Goal: Task Accomplishment & Management: Complete application form

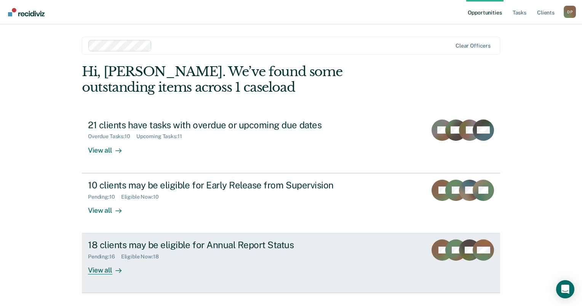
click at [179, 242] on div "18 clients may be eligible for Annual Report Status" at bounding box center [221, 245] width 267 height 11
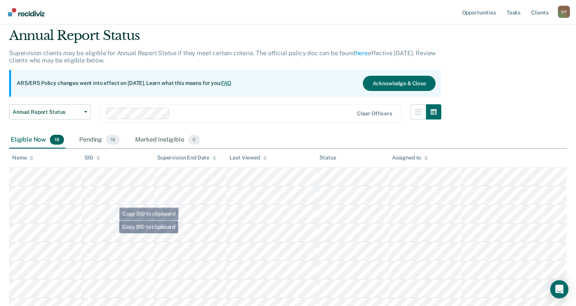
scroll to position [38, 0]
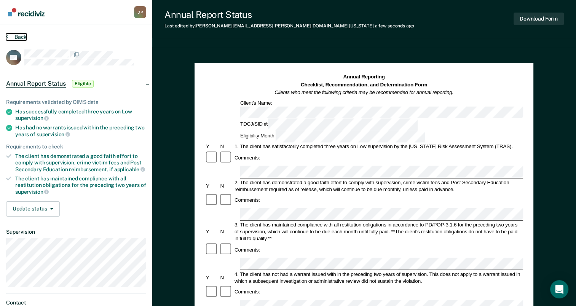
click at [22, 34] on button "Back" at bounding box center [16, 37] width 21 height 7
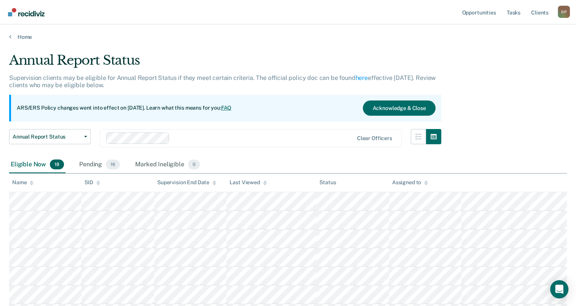
scroll to position [38, 0]
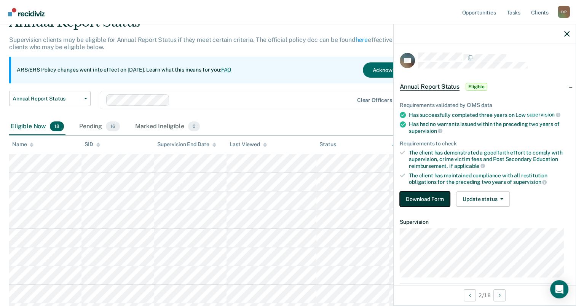
click at [431, 204] on button "Download Form" at bounding box center [425, 199] width 50 height 15
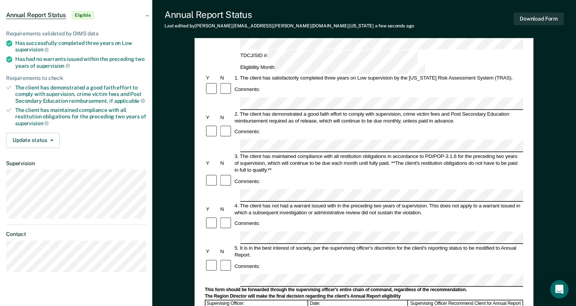
scroll to position [38, 0]
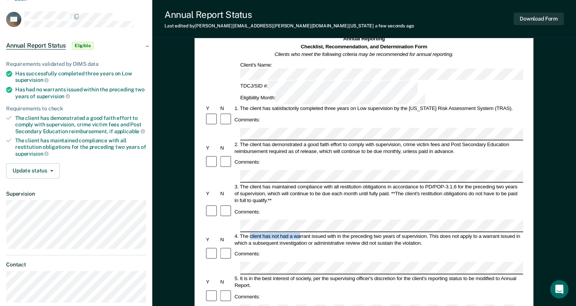
drag, startPoint x: 250, startPoint y: 184, endPoint x: 299, endPoint y: 185, distance: 48.8
click at [299, 233] on div "4. The client has not had a warrant issued with in the preceding two years of s…" at bounding box center [379, 240] width 290 height 14
drag, startPoint x: 299, startPoint y: 185, endPoint x: 255, endPoint y: 186, distance: 44.2
click at [256, 233] on div "4. The client has not had a warrant issued with in the preceding two years of s…" at bounding box center [379, 240] width 290 height 14
click at [272, 233] on div "4. The client has not had a warrant issued with in the preceding two years of s…" at bounding box center [379, 240] width 290 height 14
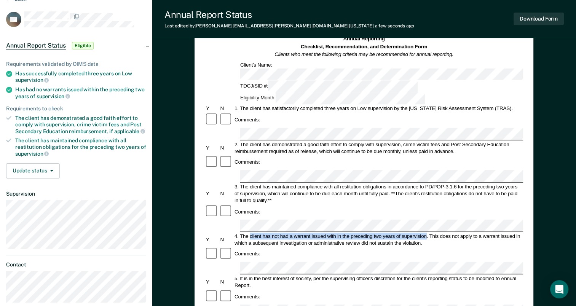
drag, startPoint x: 249, startPoint y: 184, endPoint x: 427, endPoint y: 185, distance: 178.3
click at [427, 233] on div "4. The client has not had a warrant issued with in the preceding two years of s…" at bounding box center [379, 240] width 290 height 14
drag, startPoint x: 427, startPoint y: 185, endPoint x: 417, endPoint y: 186, distance: 10.4
copy div "client has not had a warrant issued with in the preceding two years of supervis…"
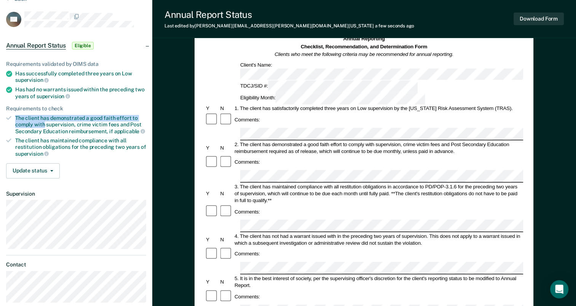
drag, startPoint x: 17, startPoint y: 117, endPoint x: 44, endPoint y: 124, distance: 28.5
click at [44, 124] on div "The client has demonstrated a good faith effort to comply with supervision, cri…" at bounding box center [80, 124] width 131 height 19
drag, startPoint x: 44, startPoint y: 124, endPoint x: 38, endPoint y: 123, distance: 5.9
copy div "The client has demonstrated a good faith effort to comply with"
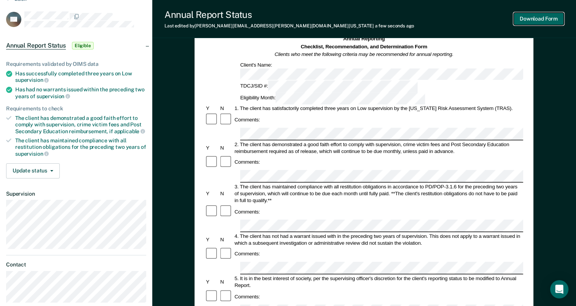
click at [543, 20] on button "Download Form" at bounding box center [539, 19] width 50 height 13
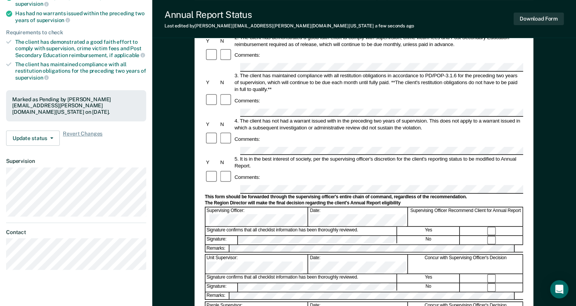
scroll to position [0, 0]
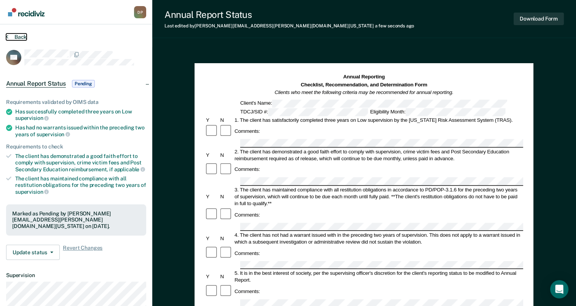
click at [14, 36] on button "Back" at bounding box center [16, 37] width 21 height 7
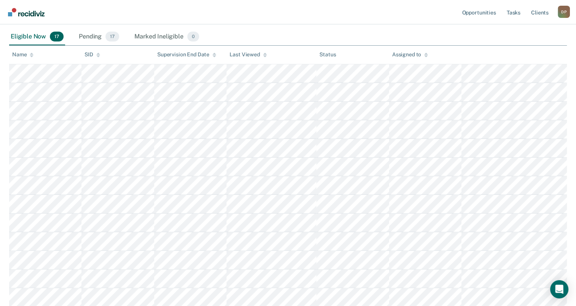
scroll to position [67, 0]
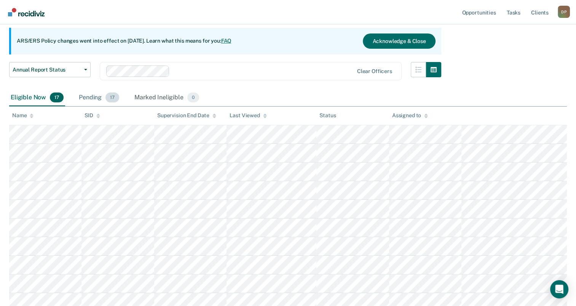
click at [93, 99] on div "Pending 17" at bounding box center [98, 98] width 43 height 17
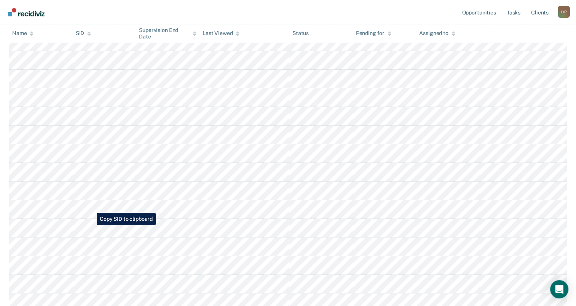
scroll to position [219, 0]
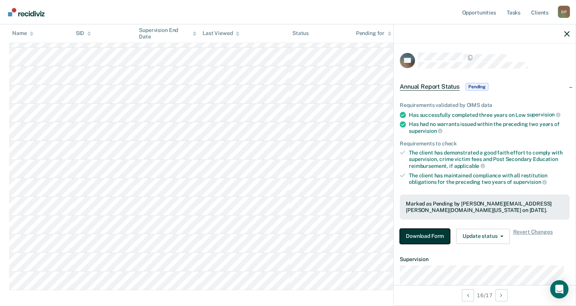
click at [424, 231] on button "Download Form" at bounding box center [425, 236] width 50 height 15
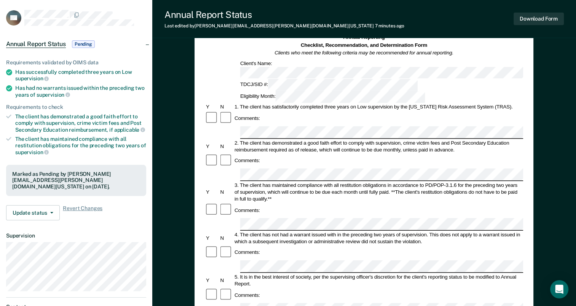
scroll to position [152, 0]
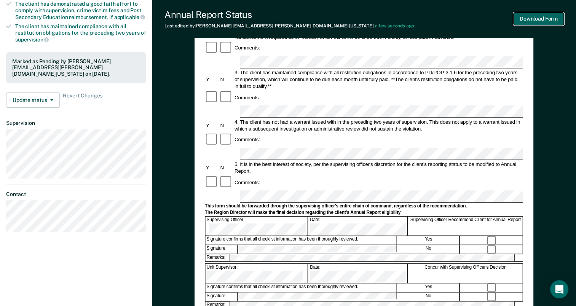
click at [543, 21] on button "Download Form" at bounding box center [539, 19] width 50 height 13
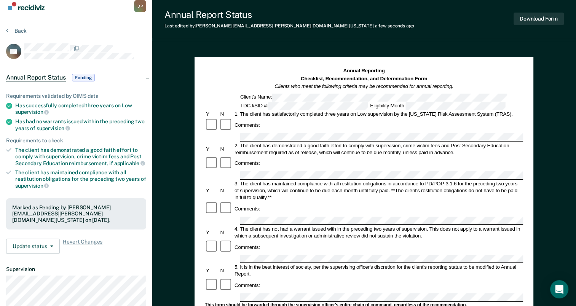
scroll to position [0, 0]
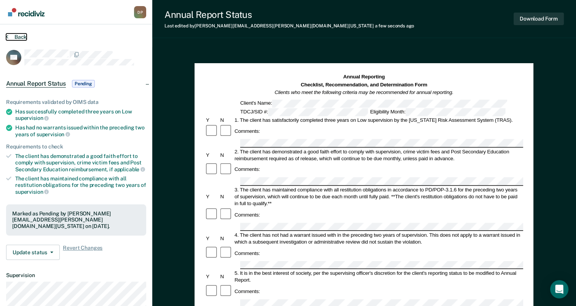
click at [20, 38] on button "Back" at bounding box center [16, 37] width 21 height 7
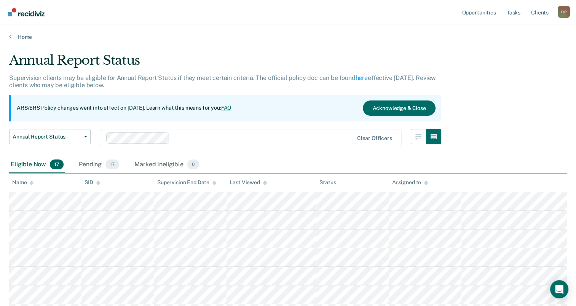
scroll to position [219, 0]
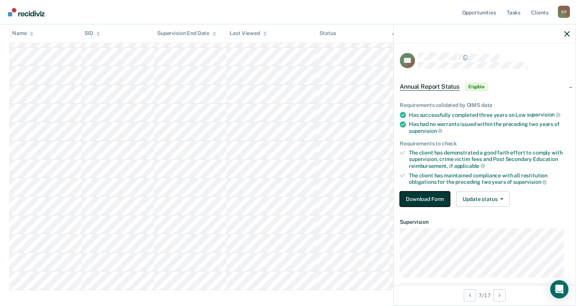
click at [428, 197] on button "Download Form" at bounding box center [425, 199] width 50 height 15
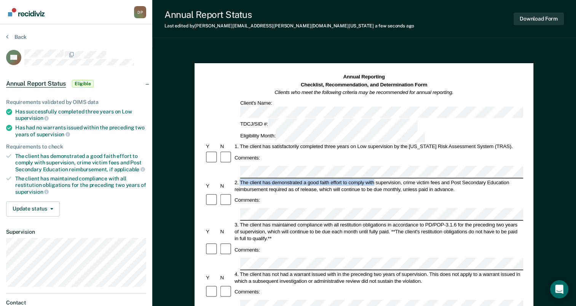
drag, startPoint x: 241, startPoint y: 148, endPoint x: 374, endPoint y: 148, distance: 133.0
click at [374, 179] on div "2. The client has demonstrated a good faith effort to comply with supervision, …" at bounding box center [379, 186] width 290 height 14
drag, startPoint x: 374, startPoint y: 148, endPoint x: 366, endPoint y: 148, distance: 8.0
copy div "The client has demonstrated a good faith effort to comply with"
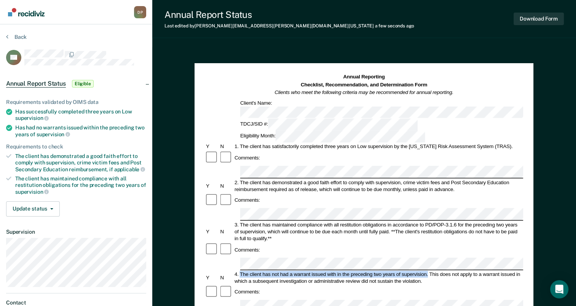
drag, startPoint x: 240, startPoint y: 224, endPoint x: 428, endPoint y: 224, distance: 187.5
click at [428, 271] on div "4. The client has not had a warrant issued with in the preceding two years of s…" at bounding box center [379, 278] width 290 height 14
drag, startPoint x: 428, startPoint y: 224, endPoint x: 424, endPoint y: 223, distance: 4.3
copy div "The client has not had a warrant issued with in the preceding two years of supe…"
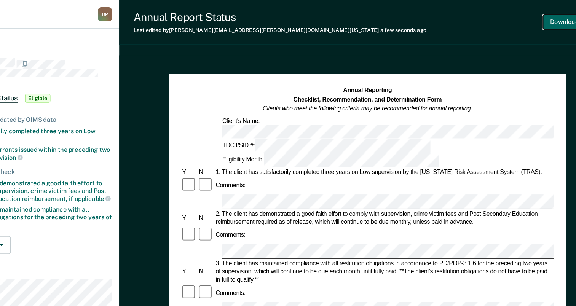
click at [530, 22] on button "Download Form" at bounding box center [539, 19] width 50 height 13
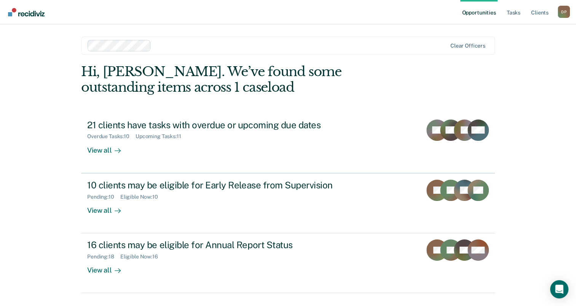
scroll to position [17, 0]
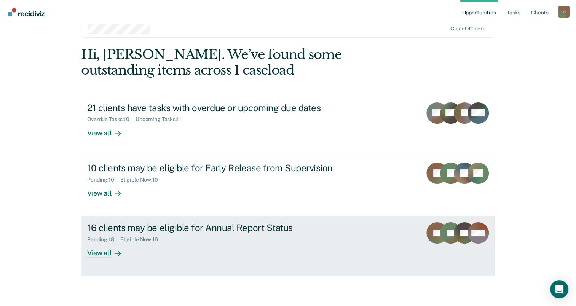
click at [191, 229] on div "16 clients may be eligible for Annual Report Status" at bounding box center [220, 228] width 267 height 11
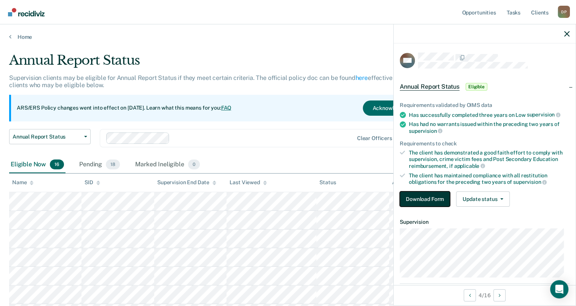
click at [434, 200] on button "Download Form" at bounding box center [425, 199] width 50 height 15
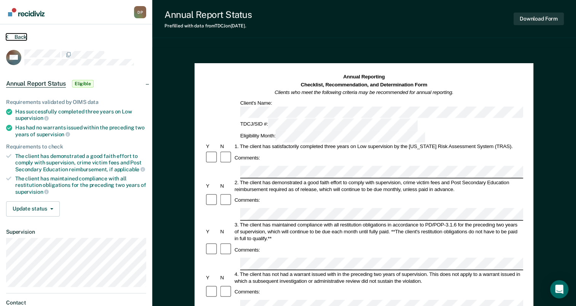
click at [13, 38] on button "Back" at bounding box center [16, 37] width 21 height 7
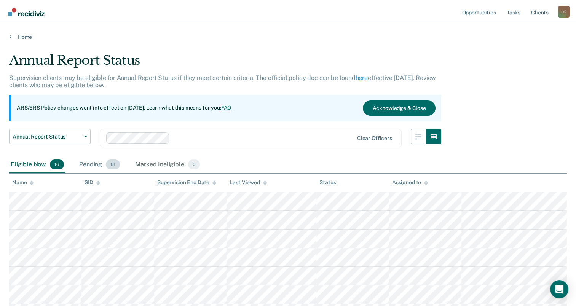
click at [99, 162] on div "Pending 18" at bounding box center [100, 165] width 44 height 17
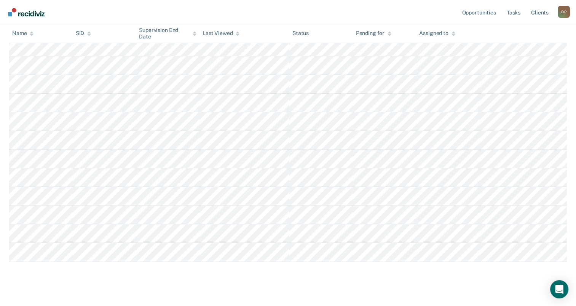
scroll to position [276, 0]
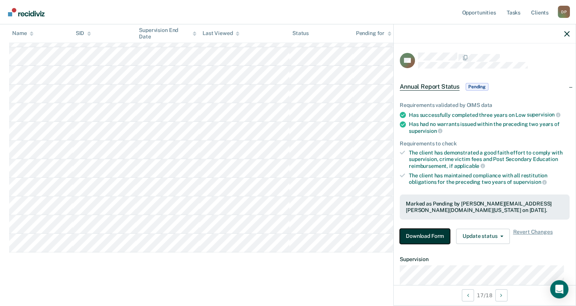
click at [438, 241] on button "Download Form" at bounding box center [425, 236] width 50 height 15
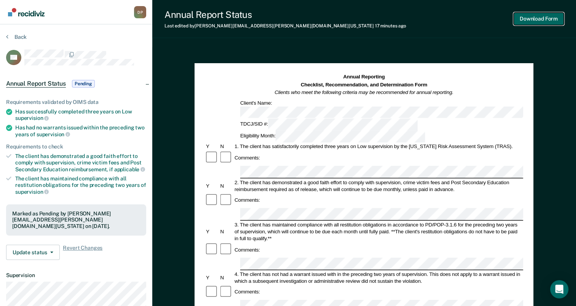
click at [526, 18] on button "Download Form" at bounding box center [539, 19] width 50 height 13
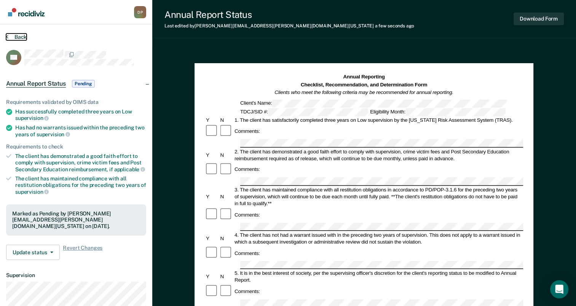
click at [13, 38] on button "Back" at bounding box center [16, 37] width 21 height 7
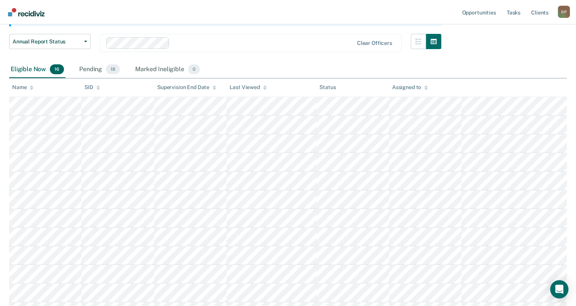
scroll to position [48, 0]
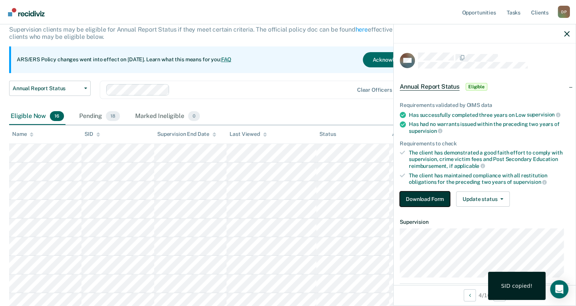
click at [409, 194] on button "Download Form" at bounding box center [425, 199] width 50 height 15
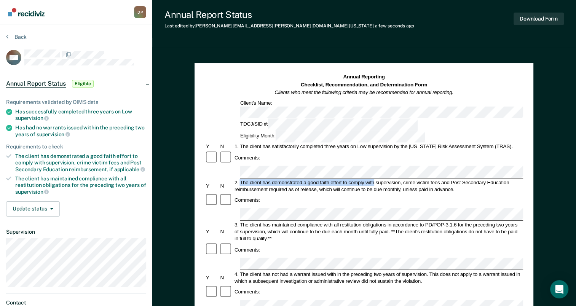
drag, startPoint x: 240, startPoint y: 147, endPoint x: 375, endPoint y: 147, distance: 134.1
click at [375, 179] on div "2. The client has demonstrated a good faith effort to comply with supervision, …" at bounding box center [379, 186] width 290 height 14
drag, startPoint x: 375, startPoint y: 147, endPoint x: 364, endPoint y: 146, distance: 10.8
copy div "The client has demonstrated a good faith effort to comply with"
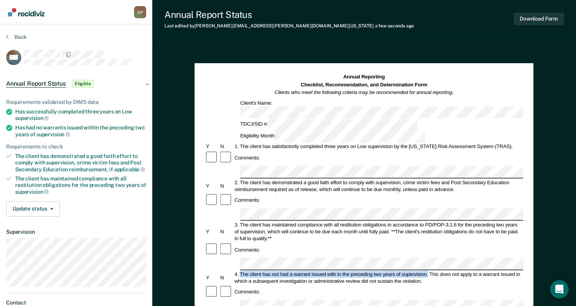
drag, startPoint x: 242, startPoint y: 224, endPoint x: 428, endPoint y: 222, distance: 186.3
click at [428, 271] on div "4. The client has not had a warrant issued with in the preceding two years of s…" at bounding box center [379, 278] width 290 height 14
drag, startPoint x: 428, startPoint y: 222, endPoint x: 424, endPoint y: 223, distance: 4.7
copy div "The client has not had a warrant issued with in the preceding two years of supe…"
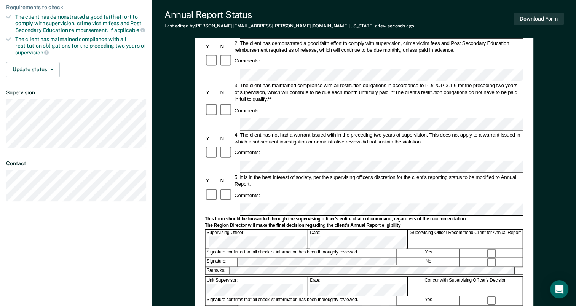
scroll to position [152, 0]
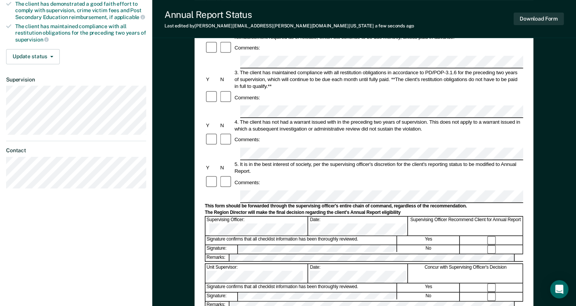
click at [344, 123] on form "Annual Reporting Checklist, Recommendation, and Determination Form Clients who …" at bounding box center [364, 189] width 319 height 537
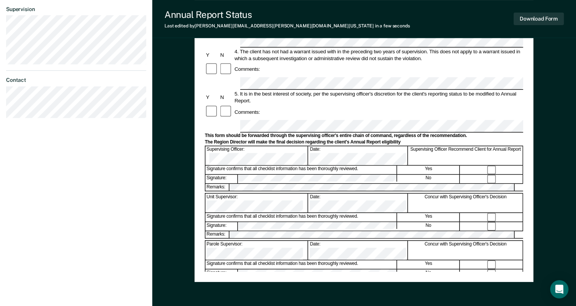
scroll to position [229, 0]
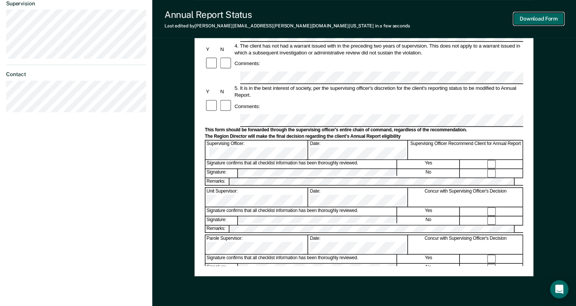
click at [540, 16] on button "Download Form" at bounding box center [539, 19] width 50 height 13
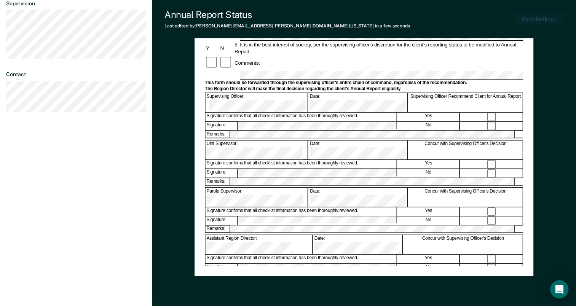
scroll to position [258, 0]
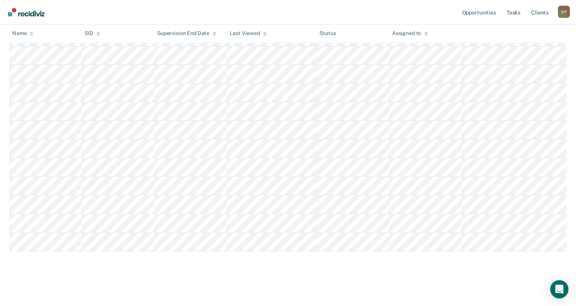
scroll to position [48, 0]
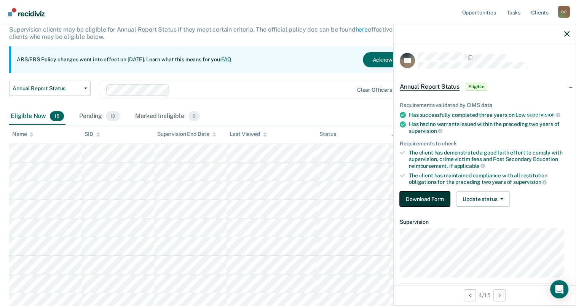
click at [431, 198] on button "Download Form" at bounding box center [425, 199] width 50 height 15
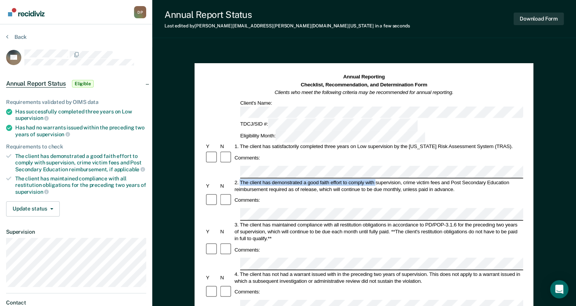
drag, startPoint x: 240, startPoint y: 148, endPoint x: 376, endPoint y: 147, distance: 136.0
click at [376, 179] on div "2. The client has demonstrated a good faith effort to comply with supervision, …" at bounding box center [379, 186] width 290 height 14
drag, startPoint x: 376, startPoint y: 147, endPoint x: 366, endPoint y: 147, distance: 9.9
copy div "The client has demonstrated a good faith effort to comply with"
click at [262, 243] on div "Comments:" at bounding box center [364, 250] width 319 height 14
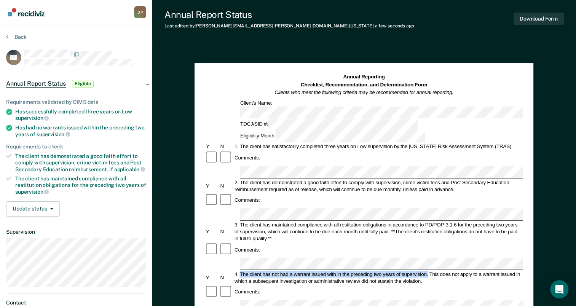
drag, startPoint x: 240, startPoint y: 223, endPoint x: 429, endPoint y: 223, distance: 188.2
click at [429, 271] on div "4. The client has not had a warrant issued with in the preceding two years of s…" at bounding box center [379, 278] width 290 height 14
drag, startPoint x: 429, startPoint y: 223, endPoint x: 423, endPoint y: 222, distance: 5.3
copy div "The client has not had a warrant issued with in the preceding two years of supe…"
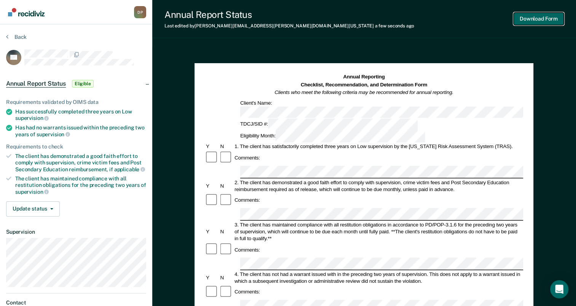
click at [529, 20] on button "Download Form" at bounding box center [539, 19] width 50 height 13
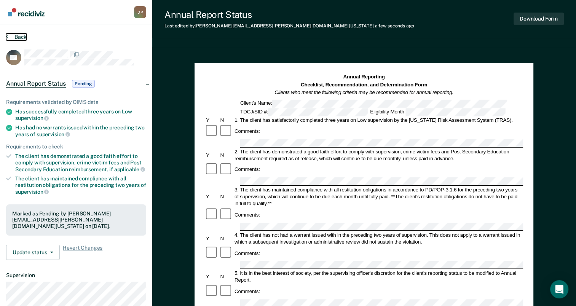
click at [14, 38] on button "Back" at bounding box center [16, 37] width 21 height 7
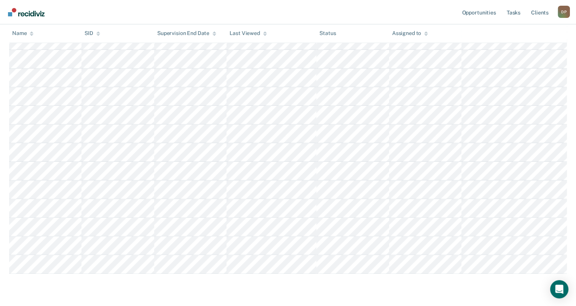
scroll to position [201, 0]
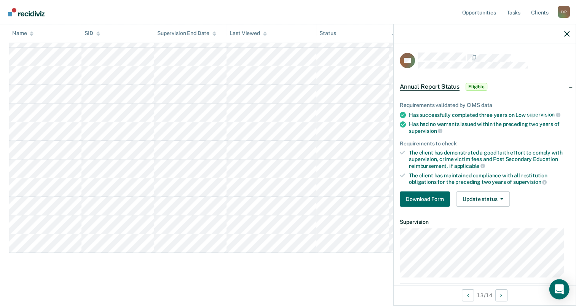
click at [559, 285] on div "Open Intercom Messenger" at bounding box center [560, 290] width 20 height 20
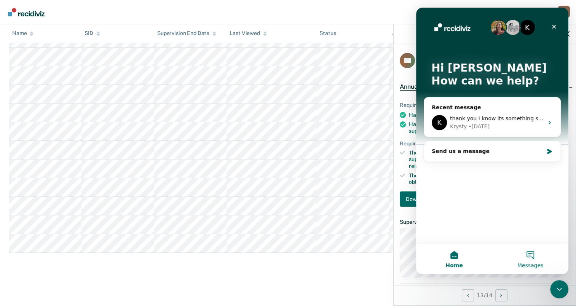
scroll to position [0, 0]
click at [469, 154] on div "Send us a message" at bounding box center [488, 151] width 112 height 8
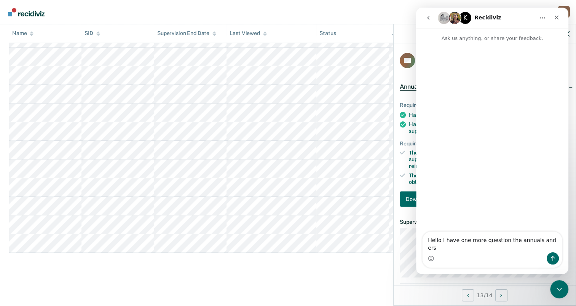
click at [503, 249] on textarea "Hello I have one more question the annuals and ers" at bounding box center [492, 242] width 139 height 21
click at [559, 251] on textarea "Hello I have one more question for the annuals and ers" at bounding box center [492, 242] width 139 height 21
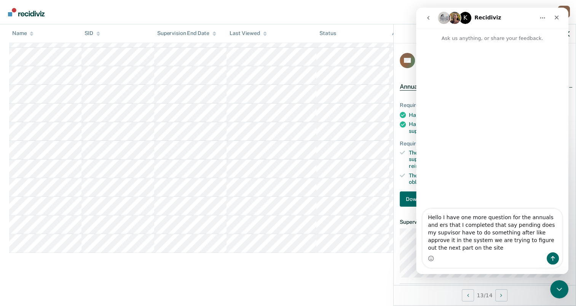
type textarea "Hello I have one more question for the annuals and ers that I completed that sa…"
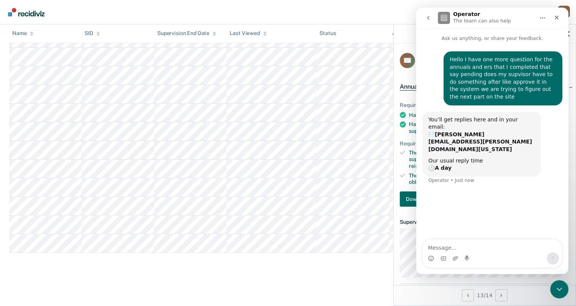
click at [543, 20] on icon "Home" at bounding box center [543, 18] width 6 height 6
click at [555, 18] on icon "Close" at bounding box center [557, 17] width 6 height 6
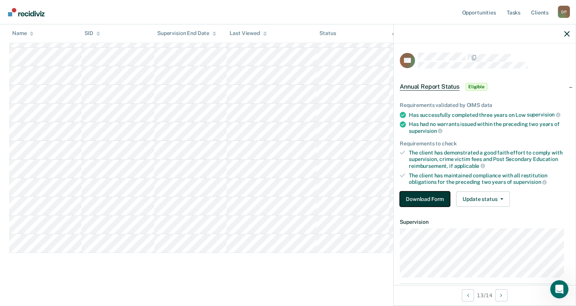
click at [428, 197] on button "Download Form" at bounding box center [425, 199] width 50 height 15
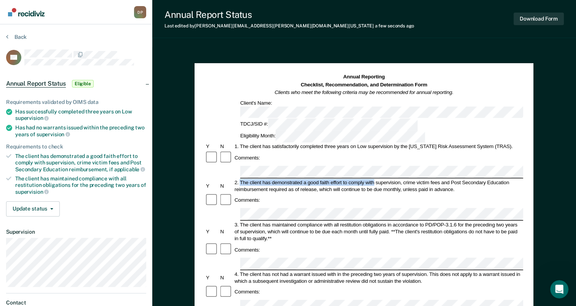
drag, startPoint x: 240, startPoint y: 148, endPoint x: 375, endPoint y: 147, distance: 134.5
click at [375, 179] on div "2. The client has demonstrated a good faith effort to comply with supervision, …" at bounding box center [379, 186] width 290 height 14
copy div "The client has demonstrated a good faith effort to comply with"
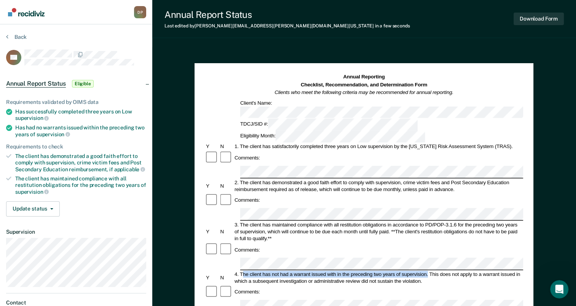
drag, startPoint x: 242, startPoint y: 223, endPoint x: 428, endPoint y: 221, distance: 185.9
click at [428, 271] on div "4. The client has not had a warrant issued with in the preceding two years of s…" at bounding box center [379, 278] width 290 height 14
drag, startPoint x: 428, startPoint y: 221, endPoint x: 421, endPoint y: 221, distance: 6.5
copy div "he client has not had a warrant issued with in the preceding two years of super…"
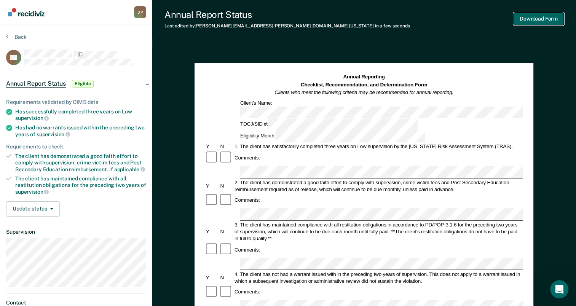
click at [535, 21] on button "Download Form" at bounding box center [539, 19] width 50 height 13
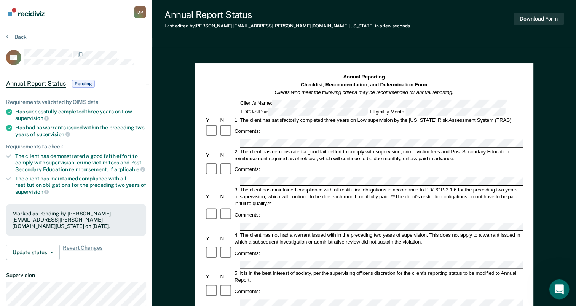
click at [554, 286] on icon "Open Intercom Messenger" at bounding box center [558, 288] width 13 height 13
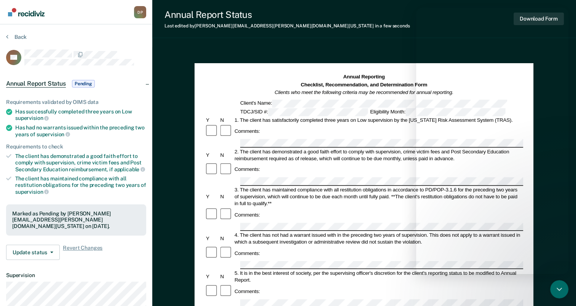
type textarea "only because the ARD is saying she only sees 5 completed by me and I have compl…"
